Goal: Task Accomplishment & Management: Manage account settings

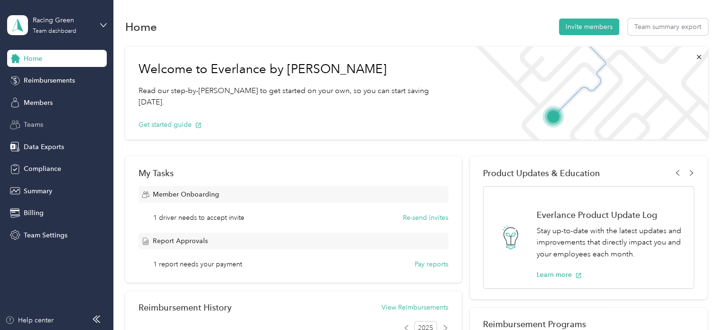
click at [36, 128] on span "Teams" at bounding box center [33, 124] width 19 height 10
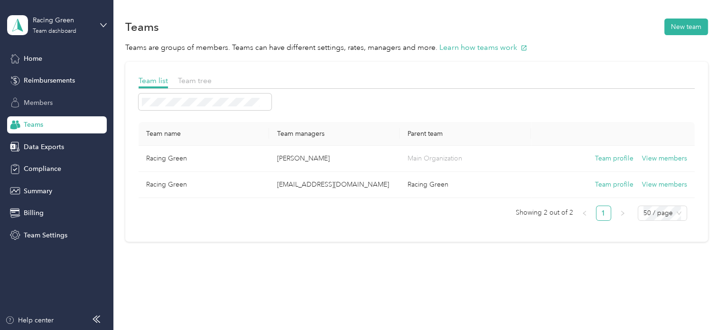
click at [43, 101] on span "Members" at bounding box center [38, 103] width 29 height 10
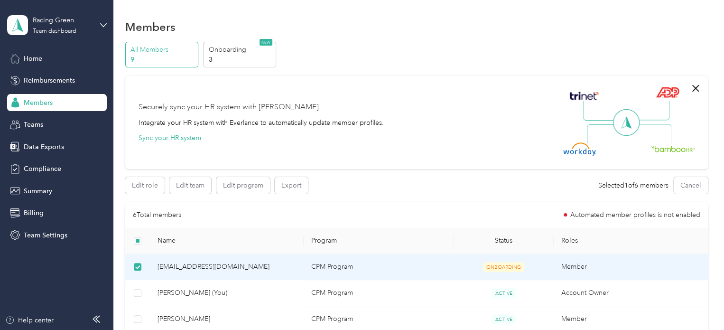
click at [347, 267] on td "CPM Program" at bounding box center [378, 267] width 150 height 26
click at [153, 184] on button "Edit role" at bounding box center [144, 185] width 39 height 17
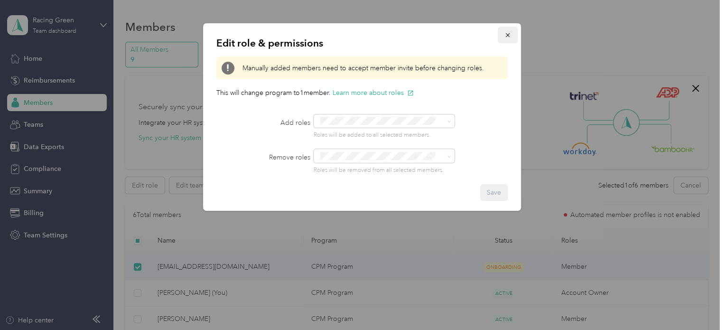
click at [510, 35] on icon "button" at bounding box center [507, 35] width 7 height 7
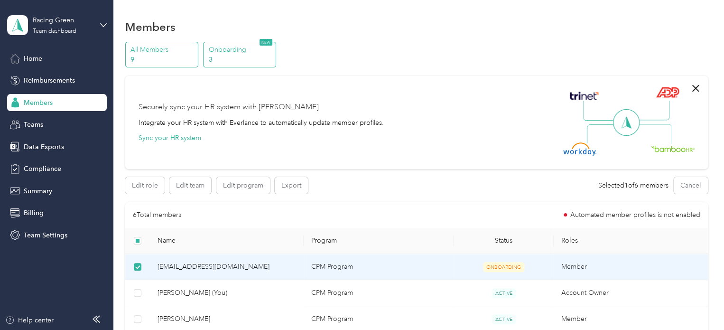
click at [228, 60] on p "3" at bounding box center [241, 60] width 64 height 10
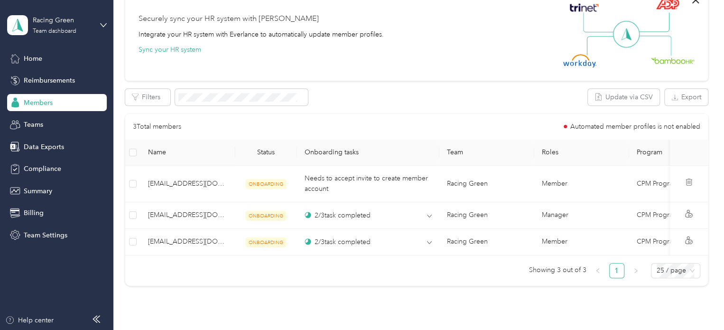
scroll to position [332, 0]
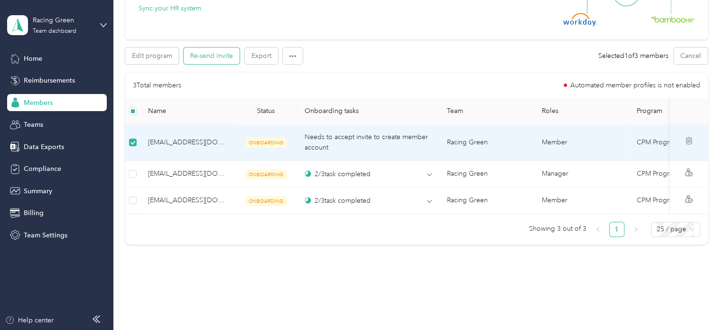
click at [200, 55] on button "Re-send invite" at bounding box center [212, 55] width 56 height 17
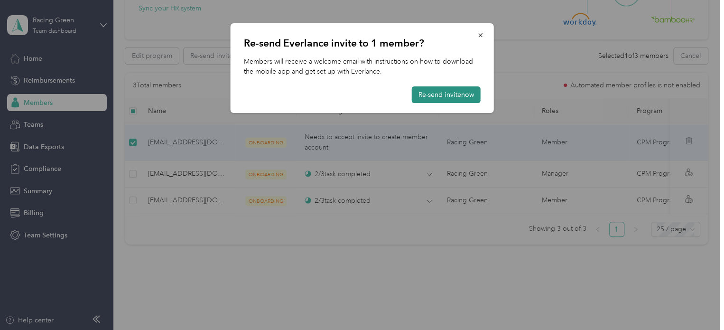
click at [460, 92] on button "Re-send invite now" at bounding box center [446, 94] width 69 height 17
